Goal: Task Accomplishment & Management: Manage account settings

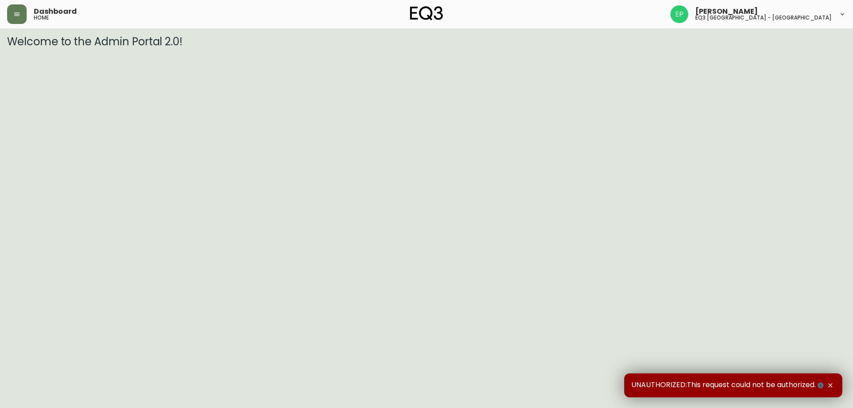
click at [28, 11] on div "Dashboard home" at bounding box center [147, 14] width 280 height 20
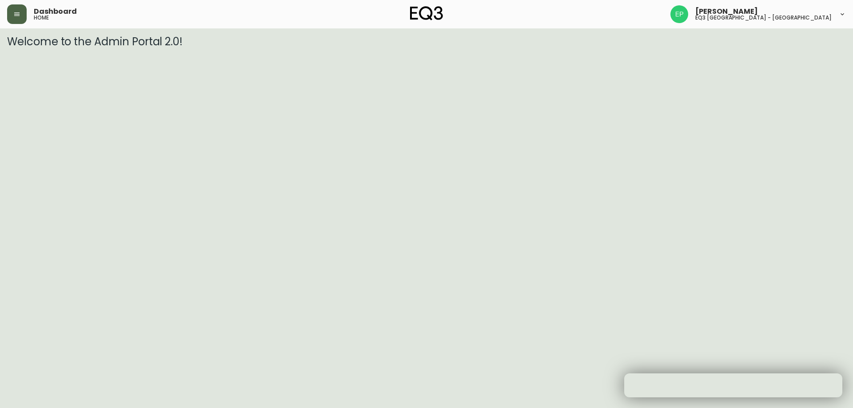
click at [26, 15] on div "Dashboard home" at bounding box center [147, 14] width 280 height 20
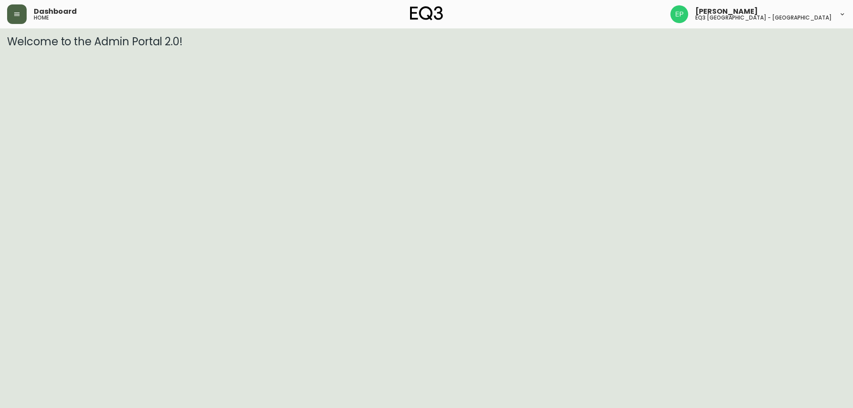
click at [23, 15] on button "button" at bounding box center [17, 14] width 20 height 20
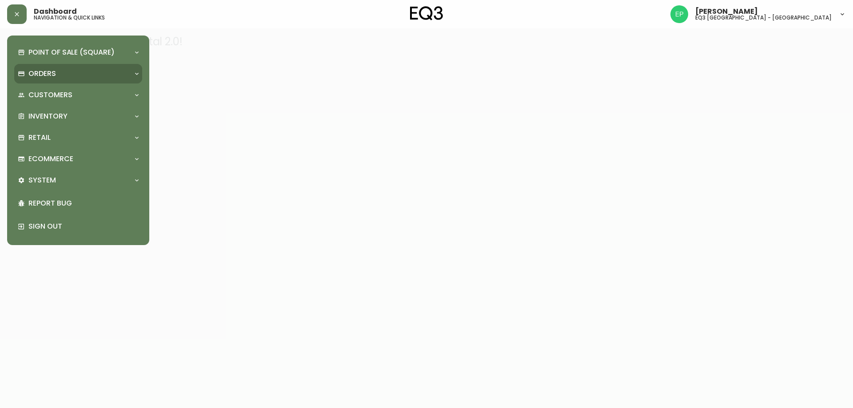
click at [53, 77] on p "Orders" at bounding box center [42, 74] width 28 height 10
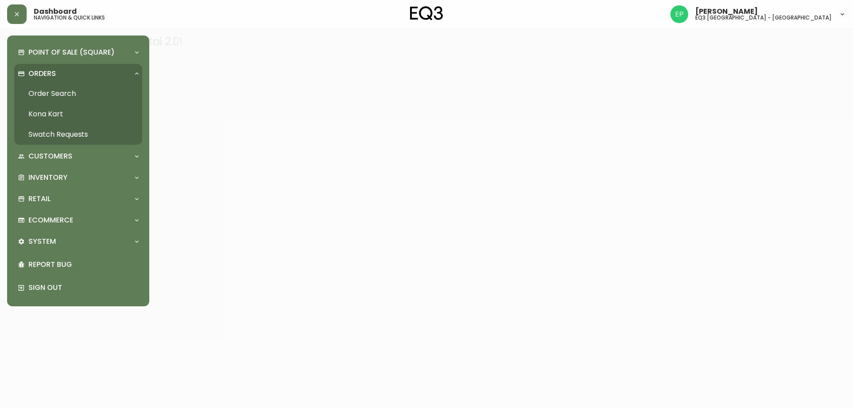
click at [58, 93] on link "Order Search" at bounding box center [78, 94] width 128 height 20
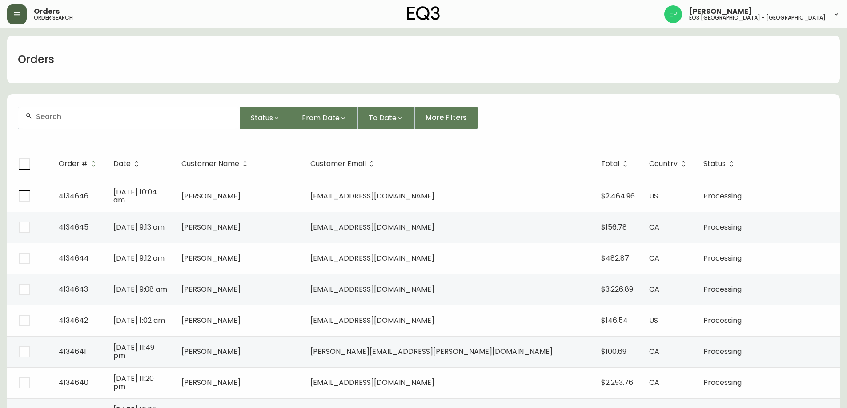
click at [16, 13] on icon "button" at bounding box center [16, 14] width 5 height 4
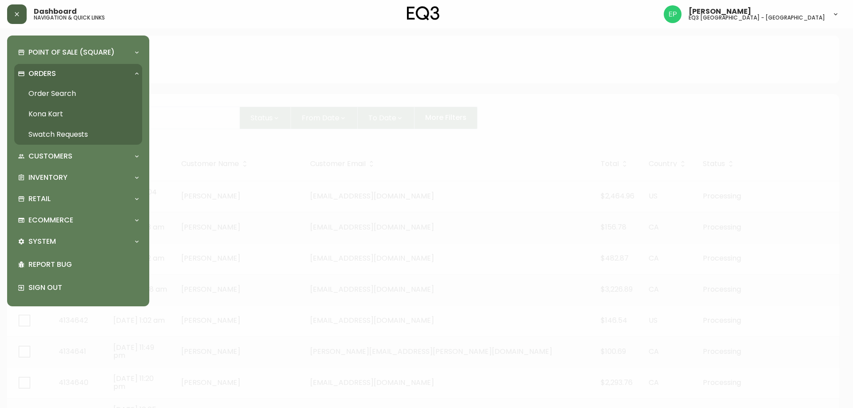
click at [43, 93] on link "Order Search" at bounding box center [78, 94] width 128 height 20
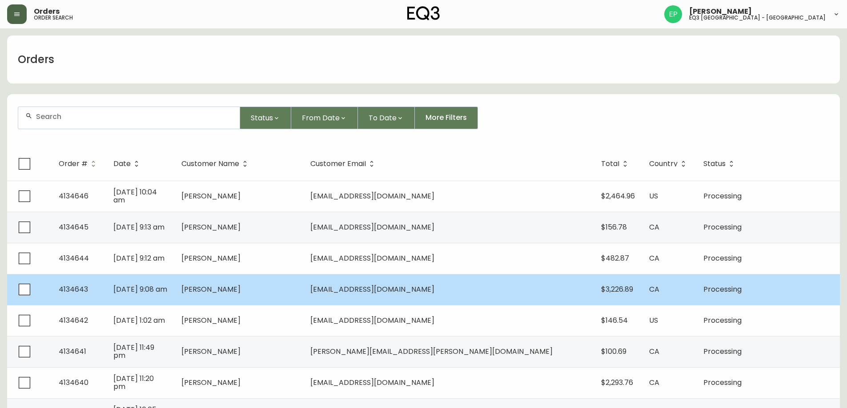
click at [303, 285] on td "[PERSON_NAME]" at bounding box center [238, 289] width 129 height 31
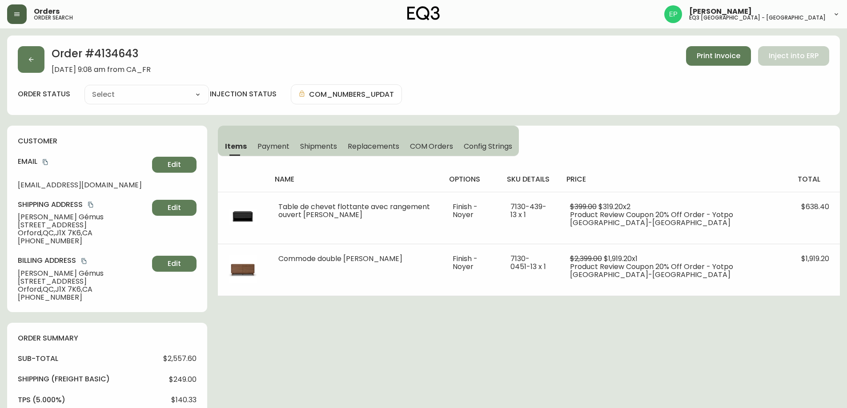
type input "Processing"
select select "PROCESSING"
click at [36, 61] on button "button" at bounding box center [31, 59] width 27 height 27
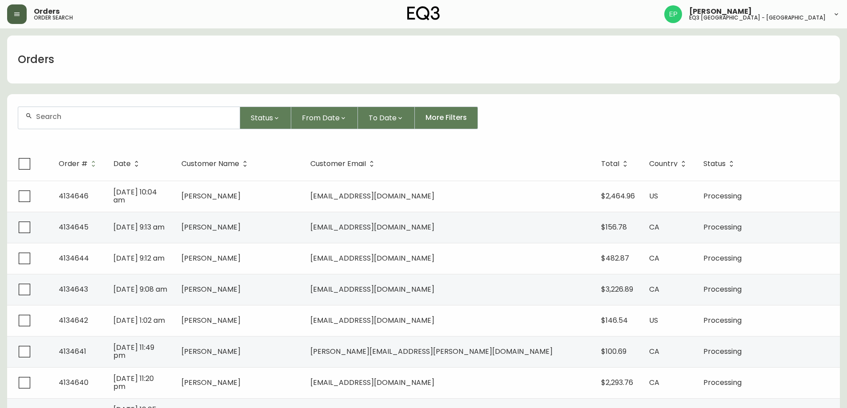
scroll to position [44, 0]
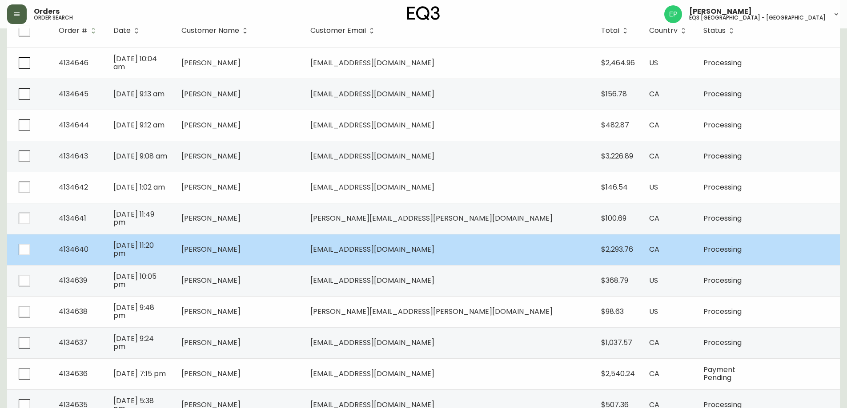
click at [259, 256] on td "[PERSON_NAME]" at bounding box center [238, 249] width 129 height 31
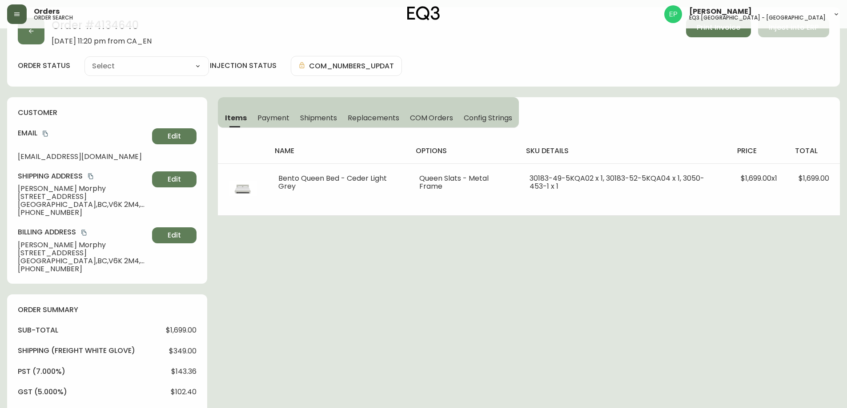
scroll to position [133, 0]
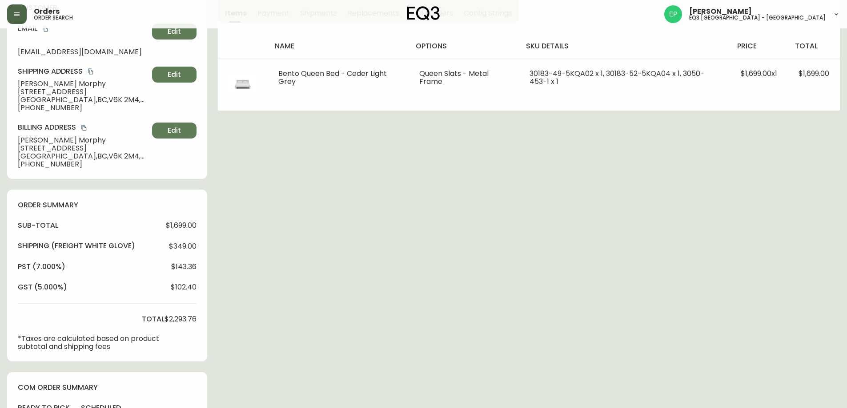
type input "Processing"
select select "PROCESSING"
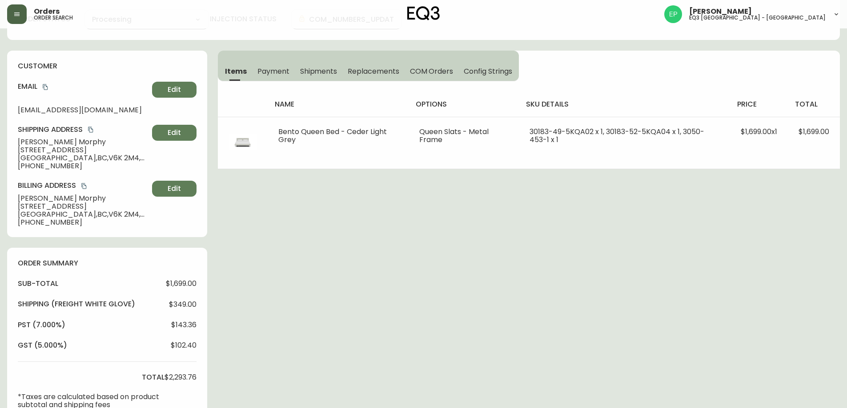
scroll to position [0, 0]
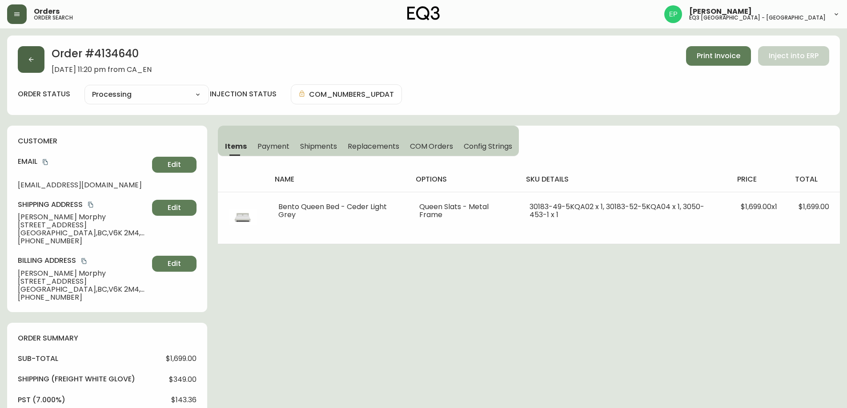
click at [31, 58] on icon "button" at bounding box center [31, 59] width 5 height 5
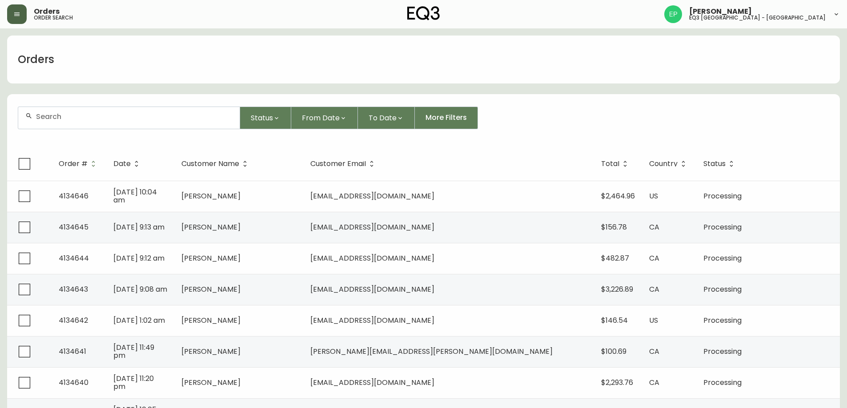
click at [20, 16] on button "button" at bounding box center [17, 14] width 20 height 20
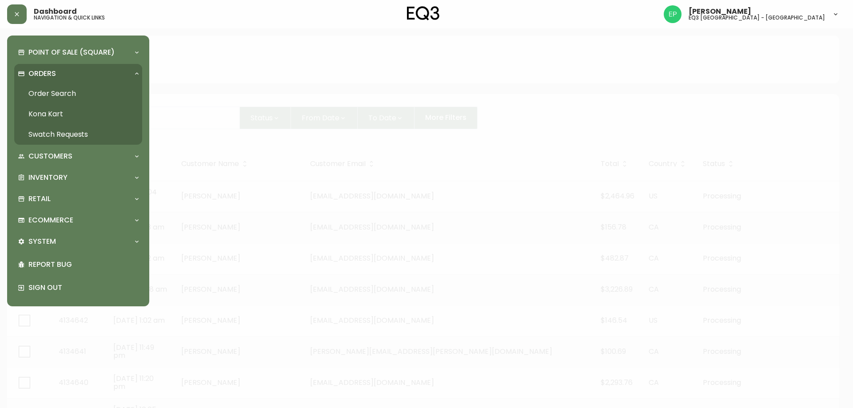
click at [56, 86] on link "Order Search" at bounding box center [78, 94] width 128 height 20
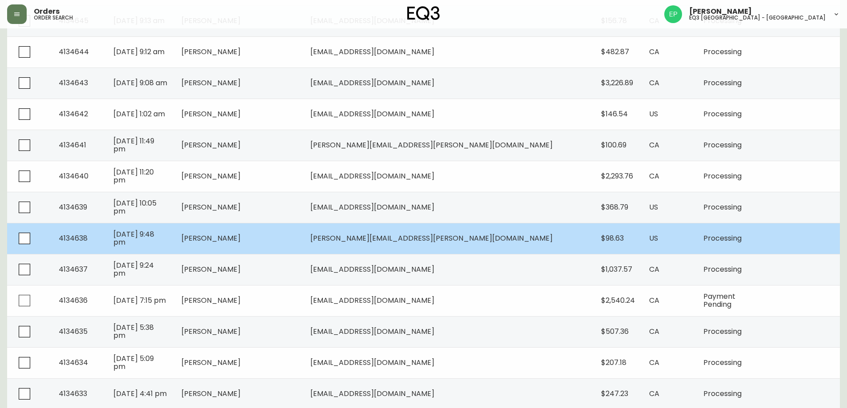
scroll to position [222, 0]
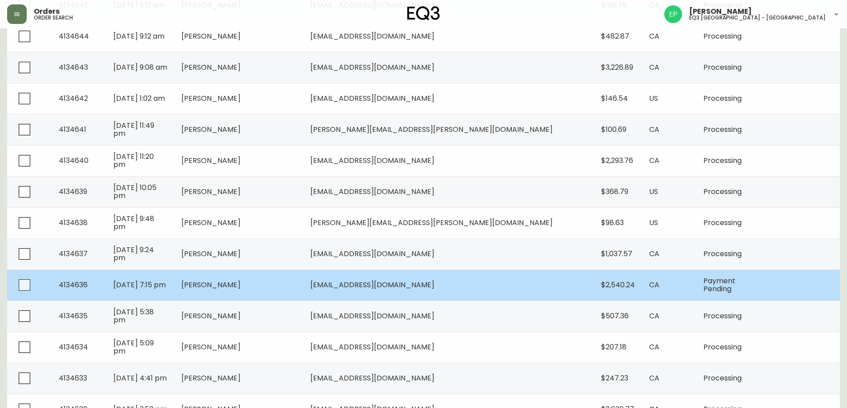
click at [303, 286] on td "[PERSON_NAME]" at bounding box center [238, 285] width 129 height 31
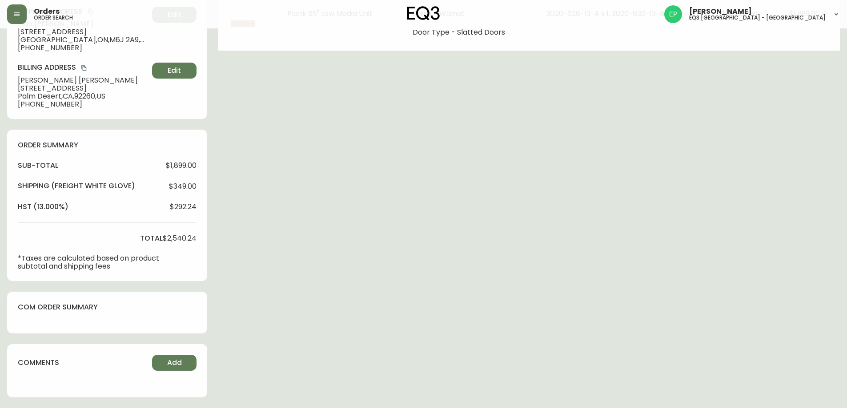
type input "Payment Pending"
select select "PAYMENT_PENDING"
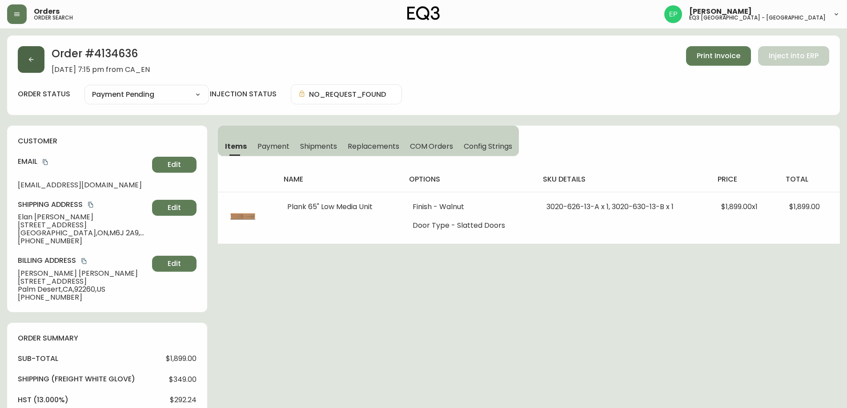
click at [35, 58] on button "button" at bounding box center [31, 59] width 27 height 27
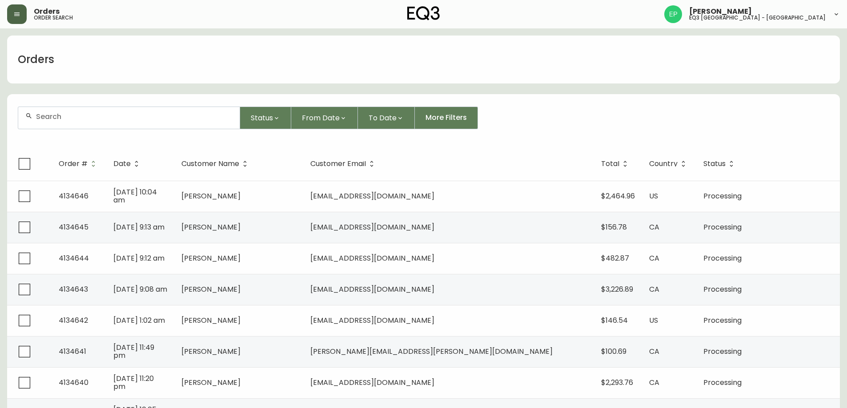
click at [12, 15] on button "button" at bounding box center [17, 14] width 20 height 20
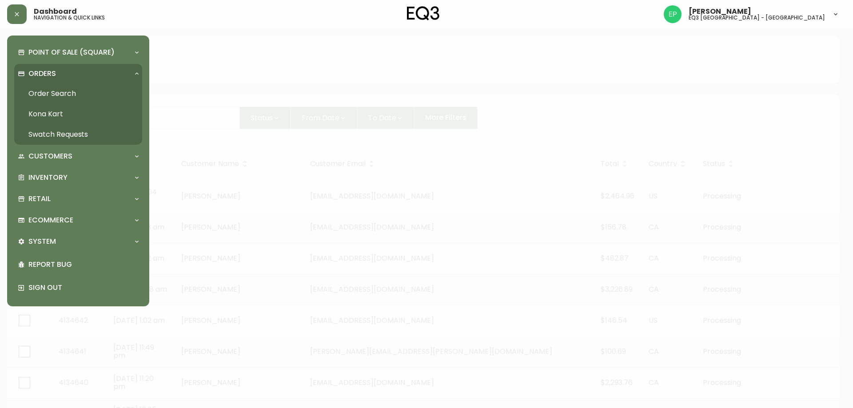
click at [62, 93] on link "Order Search" at bounding box center [78, 94] width 128 height 20
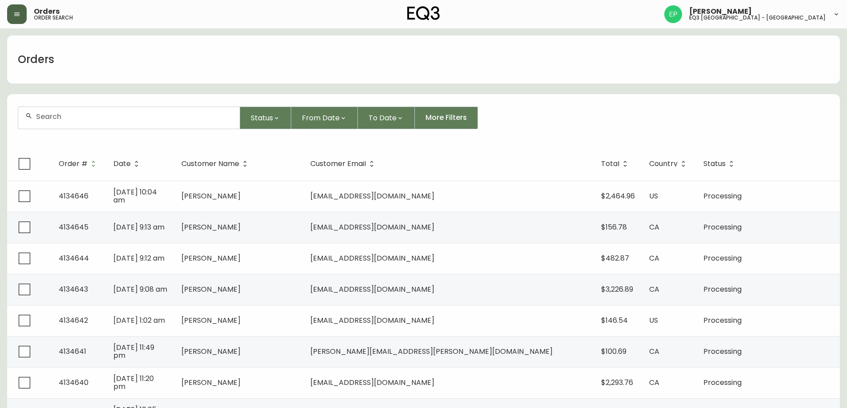
click at [24, 13] on button "button" at bounding box center [17, 14] width 20 height 20
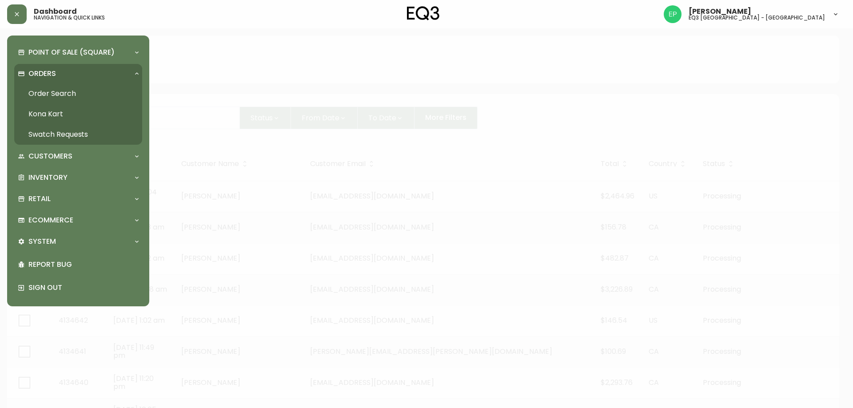
click at [47, 95] on link "Order Search" at bounding box center [78, 94] width 128 height 20
